Goal: Information Seeking & Learning: Find specific page/section

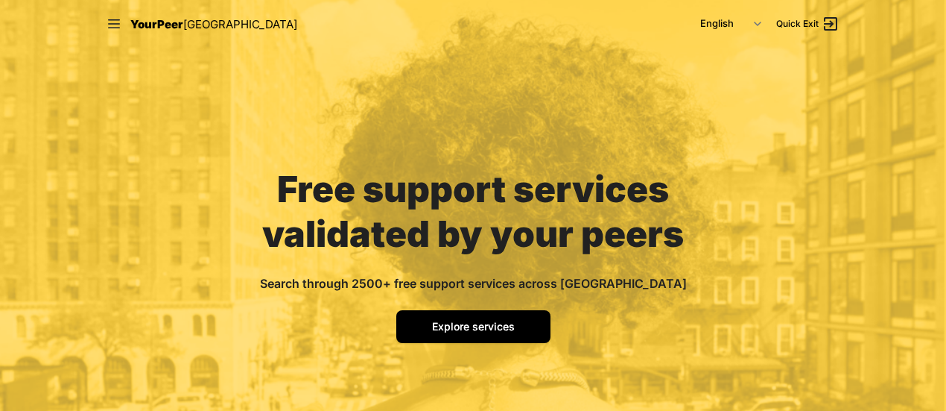
click at [520, 316] on link "Explore services" at bounding box center [473, 326] width 154 height 33
click at [496, 327] on span "Explore services" at bounding box center [473, 326] width 83 height 13
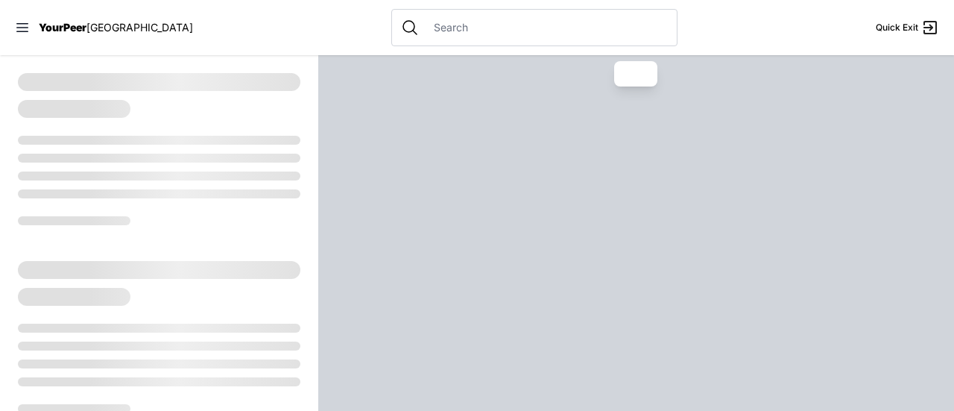
select select "recentlyUpdated"
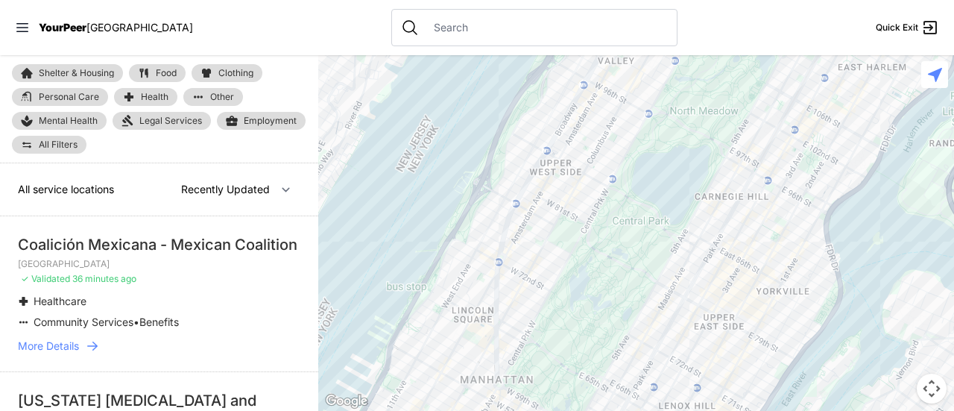
click at [241, 69] on span "Clothing" at bounding box center [235, 73] width 35 height 9
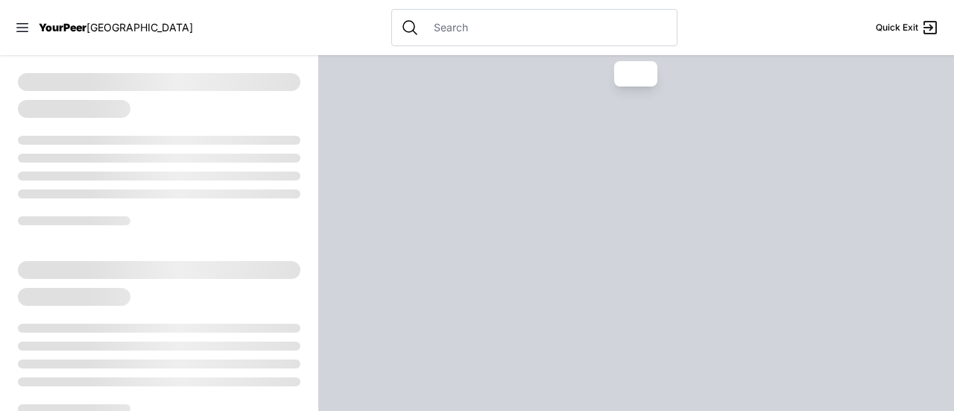
select select "recentlyUpdated"
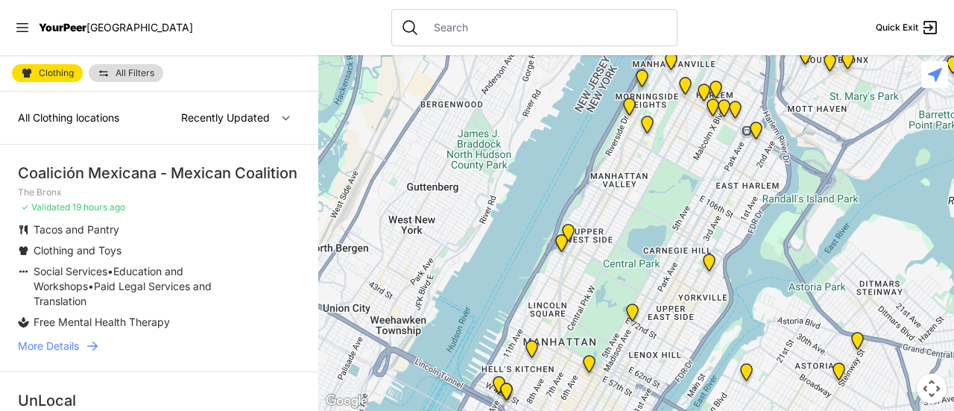
click at [302, 115] on div "All Clothing locations Nearby Recently Updated Most Services" at bounding box center [159, 118] width 318 height 53
click at [140, 81] on link "All Filters" at bounding box center [126, 73] width 75 height 18
click at [118, 75] on span "All Filters" at bounding box center [134, 73] width 39 height 9
click at [111, 69] on link "All Filters" at bounding box center [126, 73] width 75 height 18
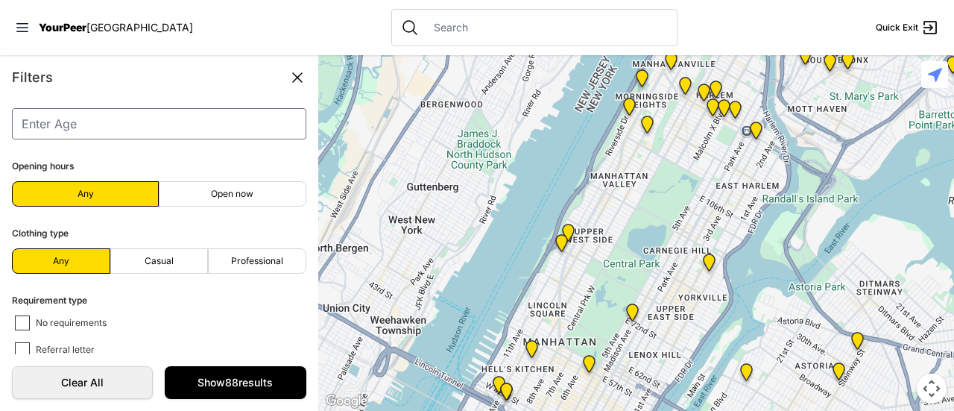
scroll to position [376, 0]
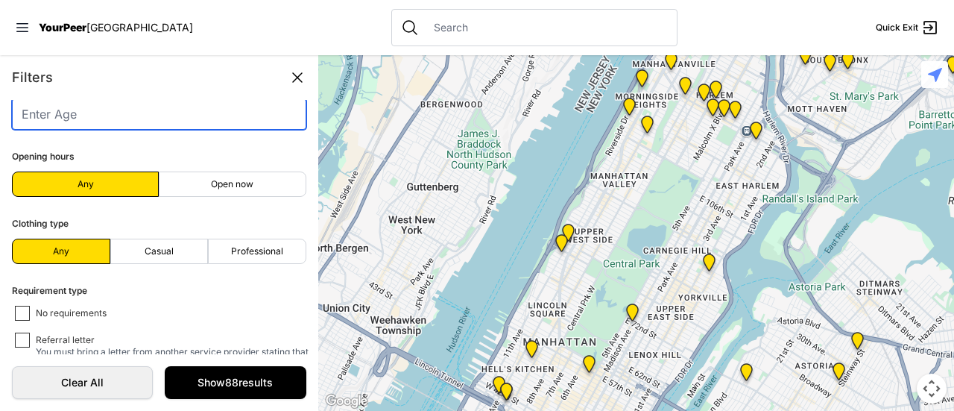
click at [161, 117] on input "number" at bounding box center [159, 113] width 294 height 31
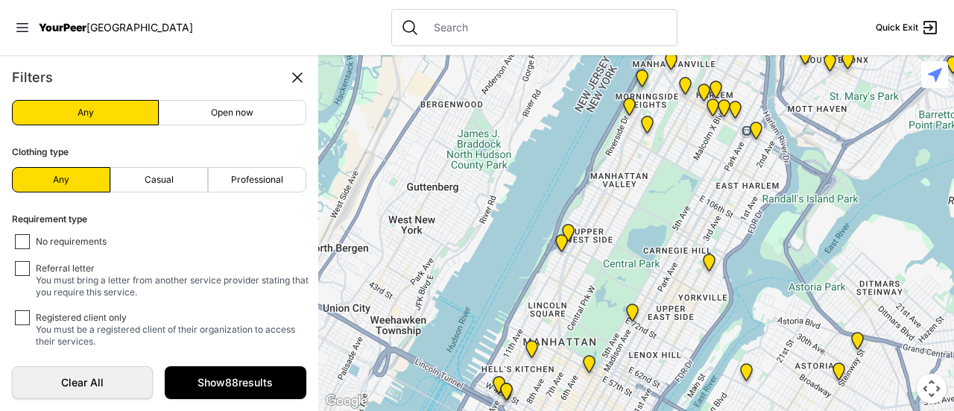
scroll to position [452, 0]
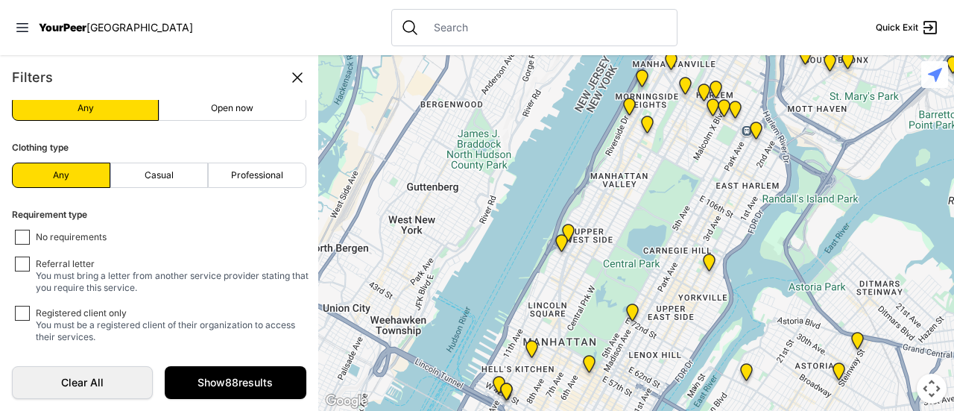
type input "70"
click at [48, 231] on span "No requirements" at bounding box center [71, 237] width 71 height 13
click at [30, 230] on input "No requirements" at bounding box center [22, 237] width 15 height 15
checkbox input "true"
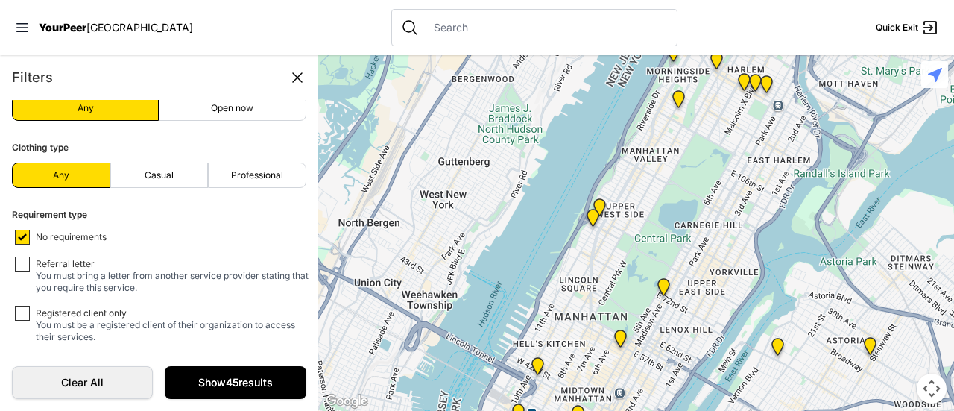
click at [222, 381] on link "Show 45 results" at bounding box center [235, 382] width 141 height 33
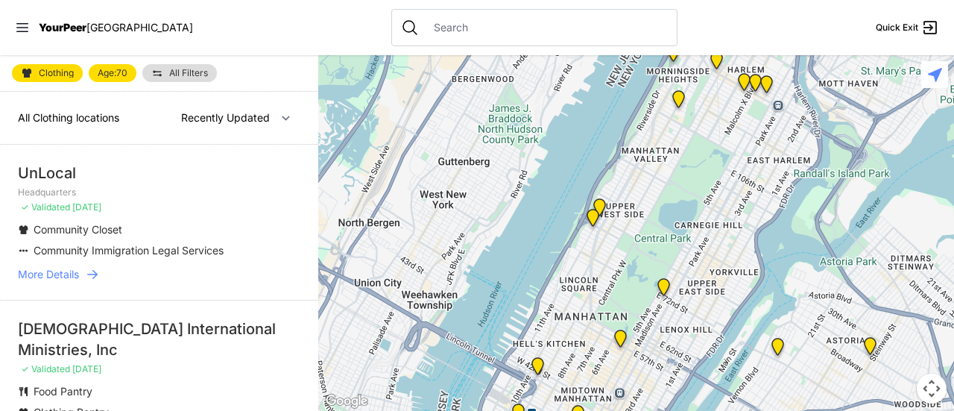
click at [425, 29] on input "text" at bounding box center [546, 27] width 243 height 15
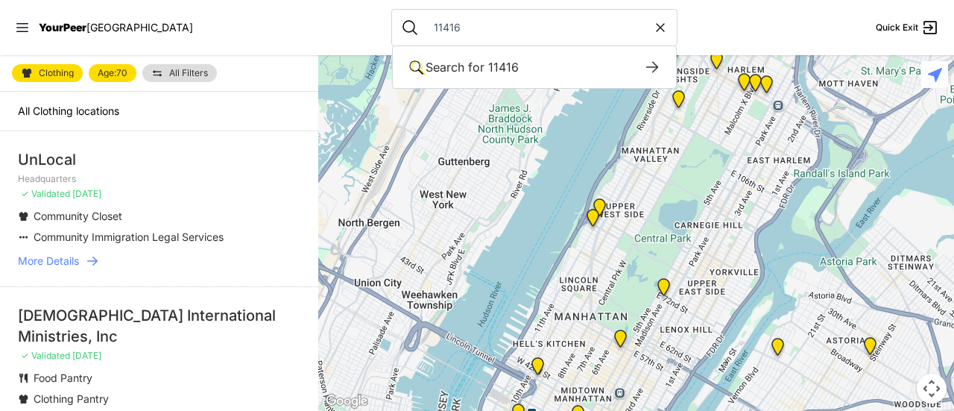
type input "11416"
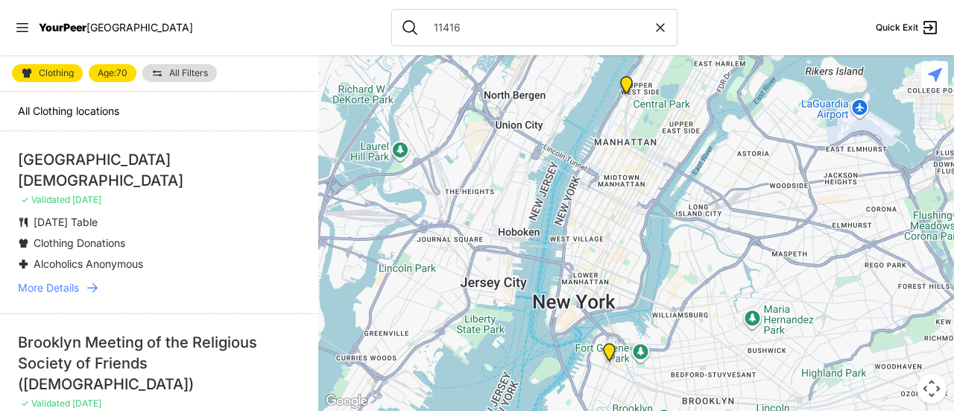
click at [204, 139] on li "[GEOGRAPHIC_DATA] ✓ Validated [DATE] [DATE] Table Clothing Donations Alcoholics…" at bounding box center [159, 222] width 318 height 182
click at [82, 280] on link "More Details" at bounding box center [159, 287] width 282 height 15
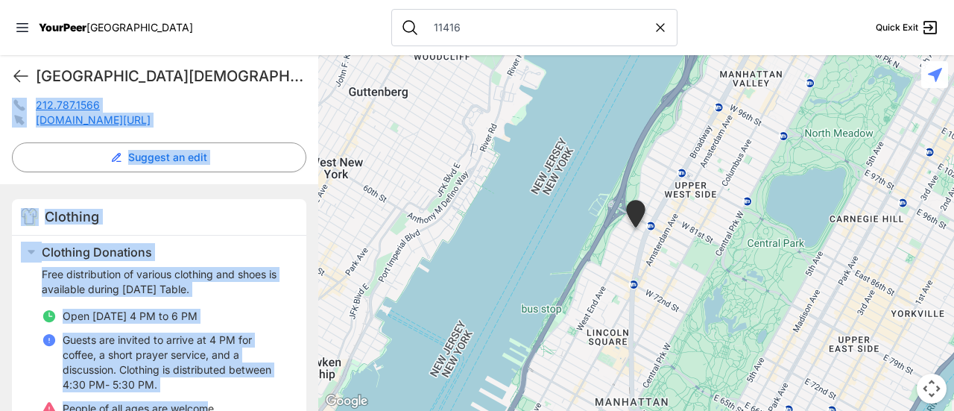
scroll to position [380, 0]
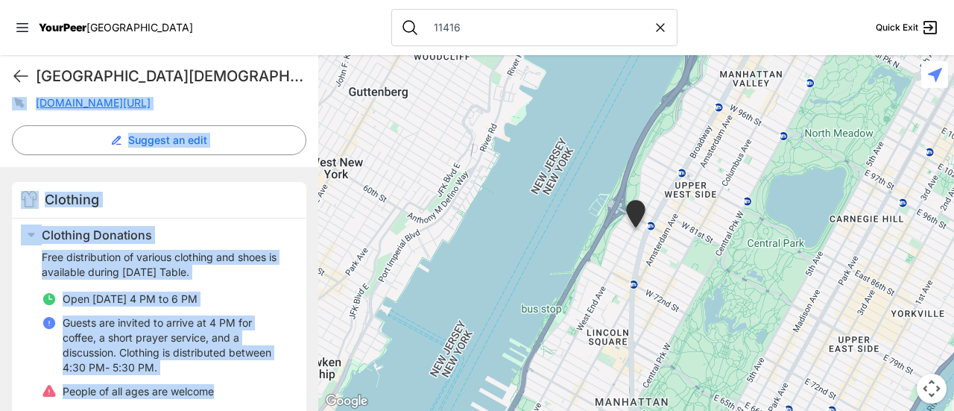
drag, startPoint x: 16, startPoint y: 114, endPoint x: 243, endPoint y: 367, distance: 340.3
click at [243, 367] on div "[GEOGRAPHIC_DATA][DEMOGRAPHIC_DATA] [GEOGRAPHIC_DATA] ✓ Validated [DATE] [GEOGR…" at bounding box center [159, 160] width 318 height 886
copy div "[GEOGRAPHIC_DATA][DEMOGRAPHIC_DATA] [GEOGRAPHIC_DATA] ✓ Validated [DATE] [GEOGR…"
click at [25, 72] on icon at bounding box center [21, 76] width 18 height 18
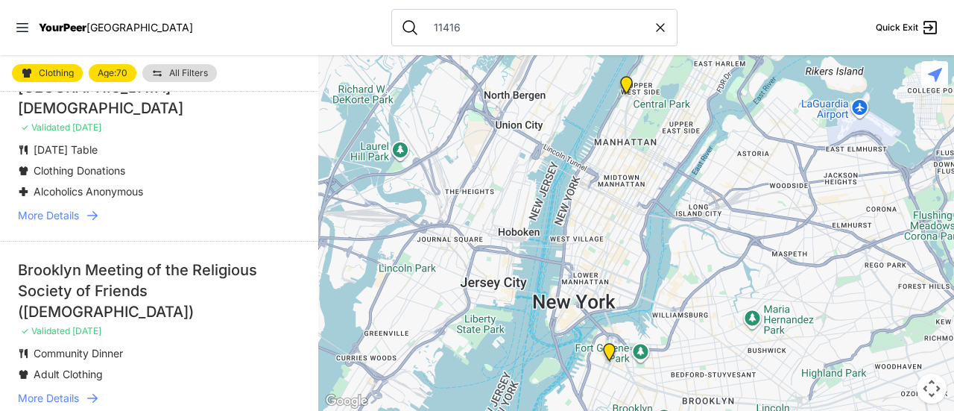
scroll to position [95, 0]
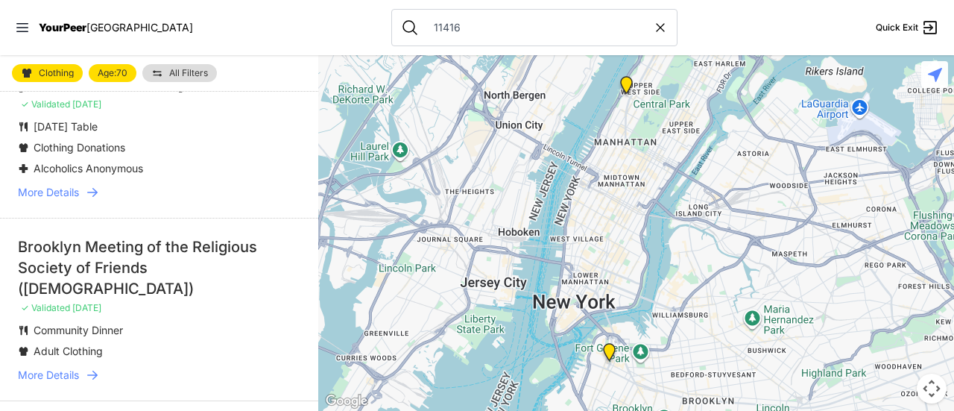
click at [104, 367] on link "More Details" at bounding box center [159, 374] width 282 height 15
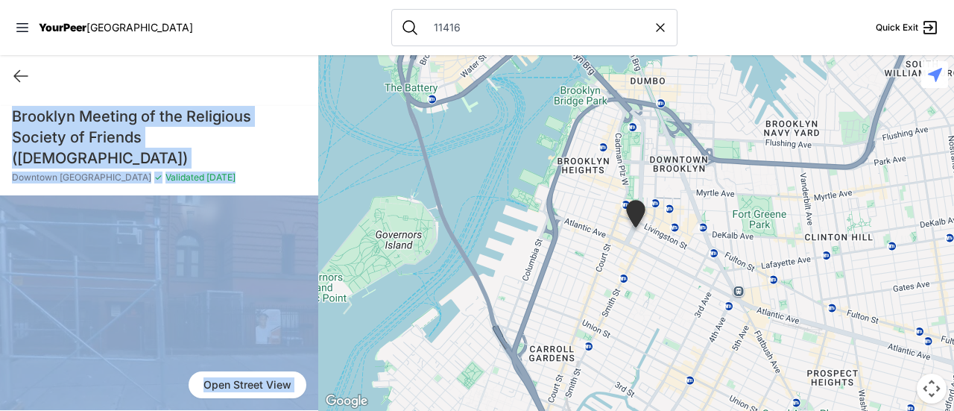
drag, startPoint x: 200, startPoint y: 357, endPoint x: 6, endPoint y: 69, distance: 346.8
click at [6, 69] on div "Quick Exit Brooklyn Meeting of the Religious Society of Friends (Quakers) [GEOG…" at bounding box center [159, 232] width 318 height 355
copy div "Brooklyn Meeting of the Religious Society of Friends (Quakers) [GEOGRAPHIC_DATA…"
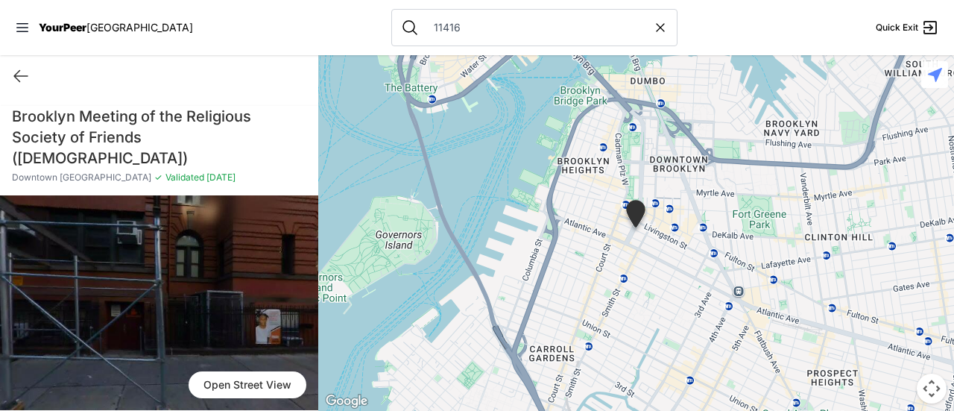
click at [256, 80] on div "Quick Exit" at bounding box center [159, 76] width 318 height 42
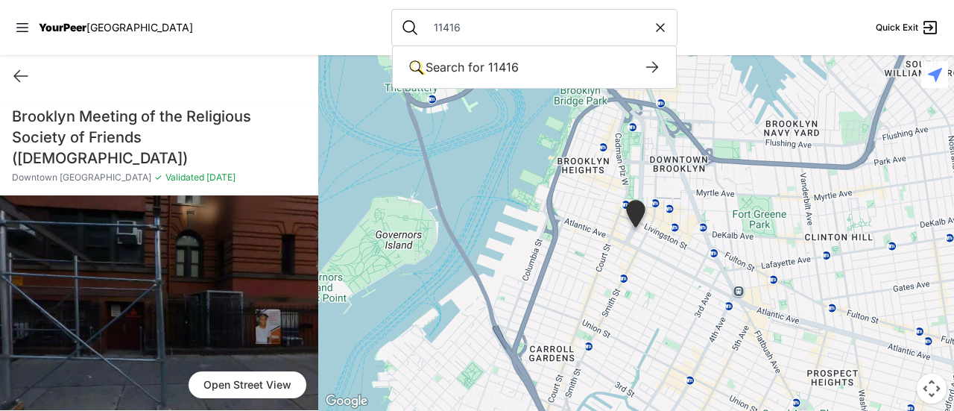
click at [461, 30] on input "11416" at bounding box center [539, 27] width 228 height 15
click at [438, 20] on input "11416" at bounding box center [539, 27] width 228 height 15
type input "1"
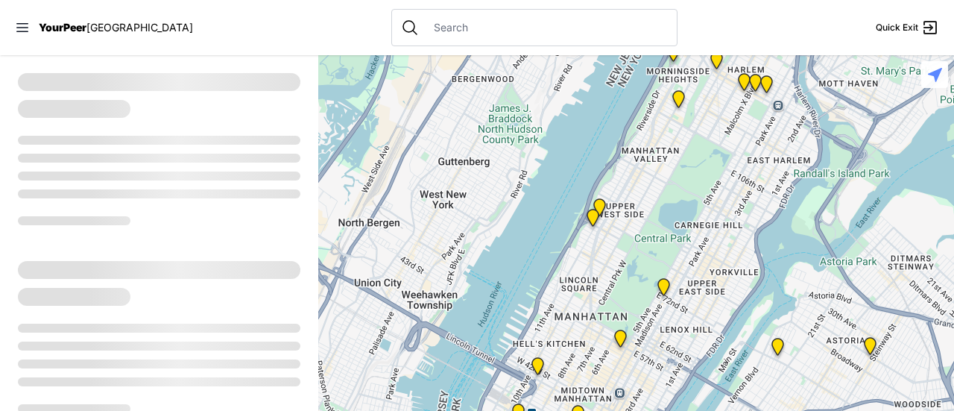
select select "recentlyUpdated"
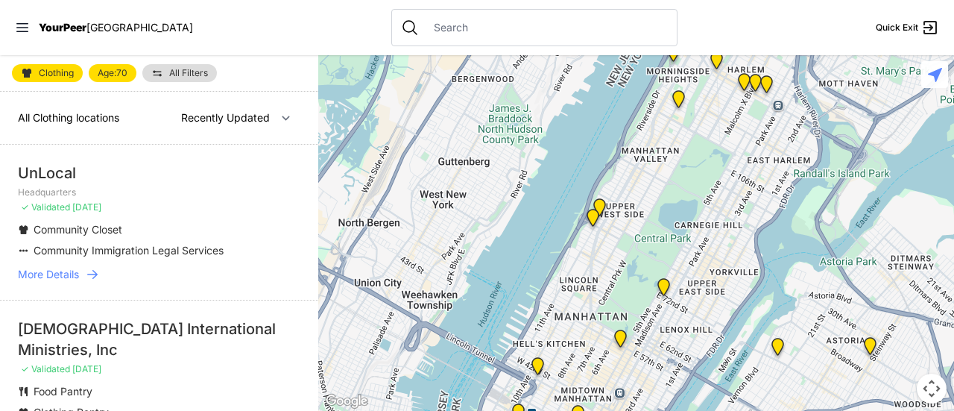
click at [438, 20] on input "text" at bounding box center [546, 27] width 243 height 15
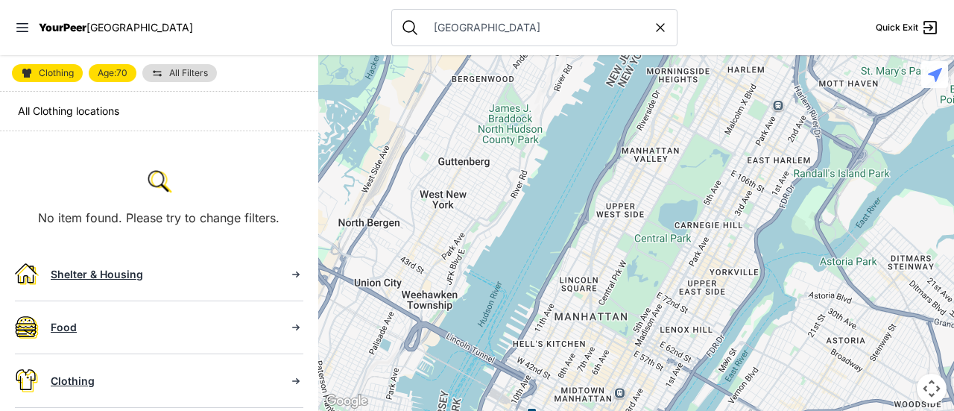
click at [458, 33] on input "[GEOGRAPHIC_DATA]" at bounding box center [539, 27] width 228 height 15
type input "o"
select select "recentlyUpdated"
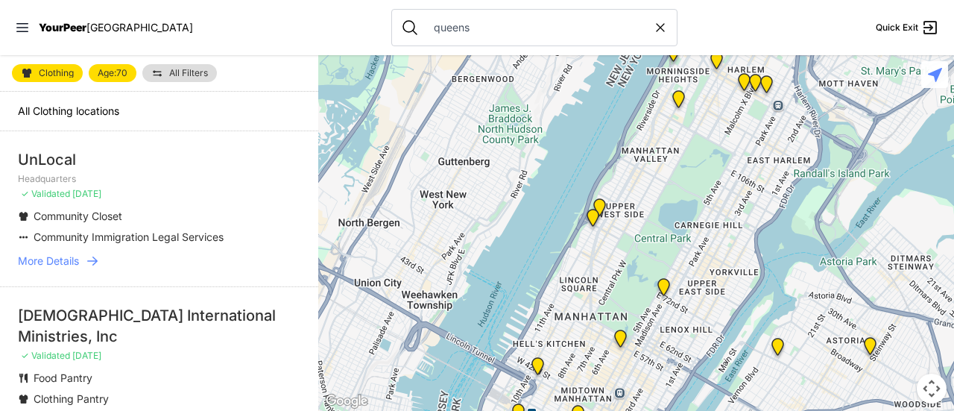
type input "queens"
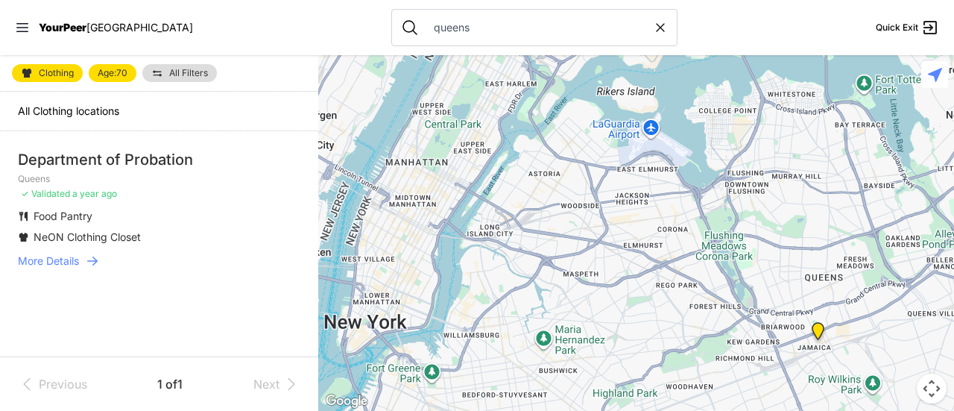
click at [78, 266] on span "More Details" at bounding box center [48, 260] width 61 height 15
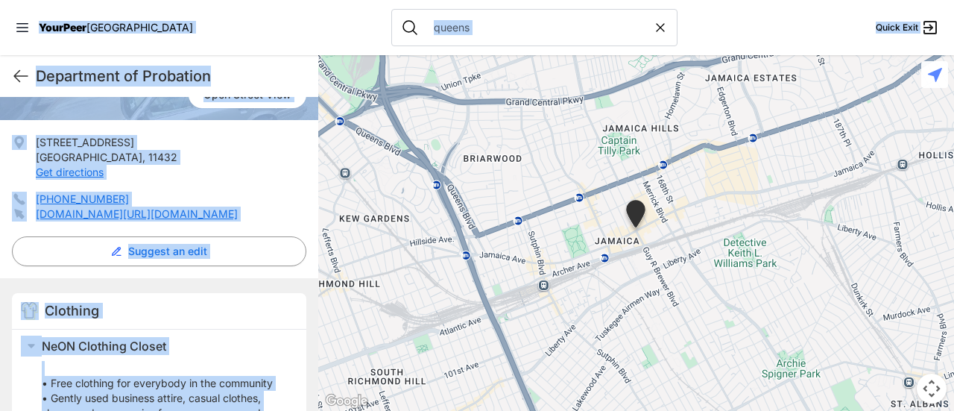
scroll to position [32, 0]
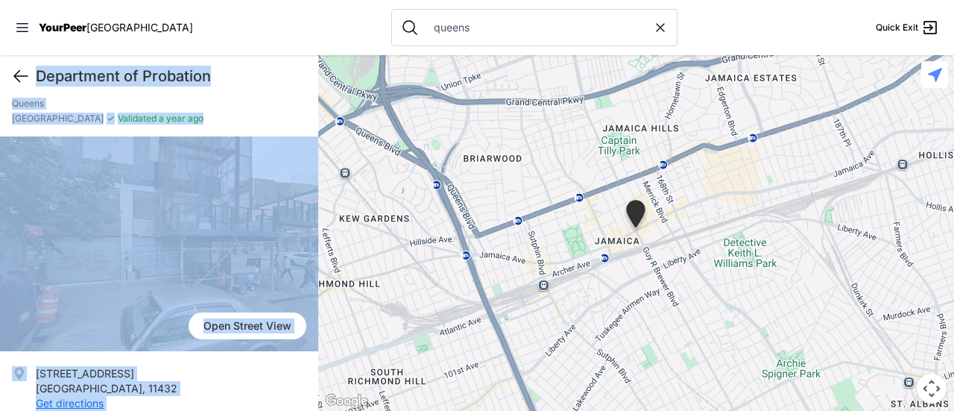
drag, startPoint x: 218, startPoint y: 366, endPoint x: 12, endPoint y: 81, distance: 351.2
click at [12, 81] on div "Department of Probation Quick Exit Department of Probation Queens [GEOGRAPHIC_D…" at bounding box center [159, 232] width 318 height 355
copy div "Department of Probation Quick Exit Department of Probation Queens [GEOGRAPHIC_D…"
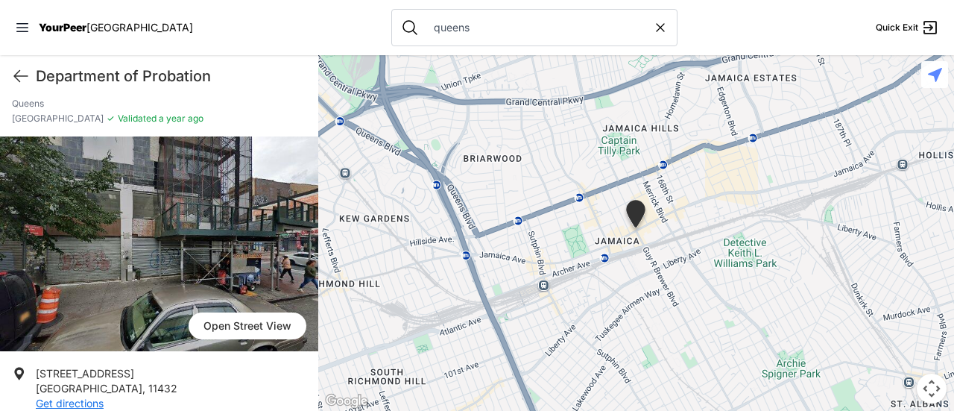
click at [252, 42] on nav "YourPeer [GEOGRAPHIC_DATA] queens Quick Exit" at bounding box center [477, 27] width 954 height 55
click at [13, 77] on icon at bounding box center [21, 76] width 18 height 18
